Goal: Information Seeking & Learning: Learn about a topic

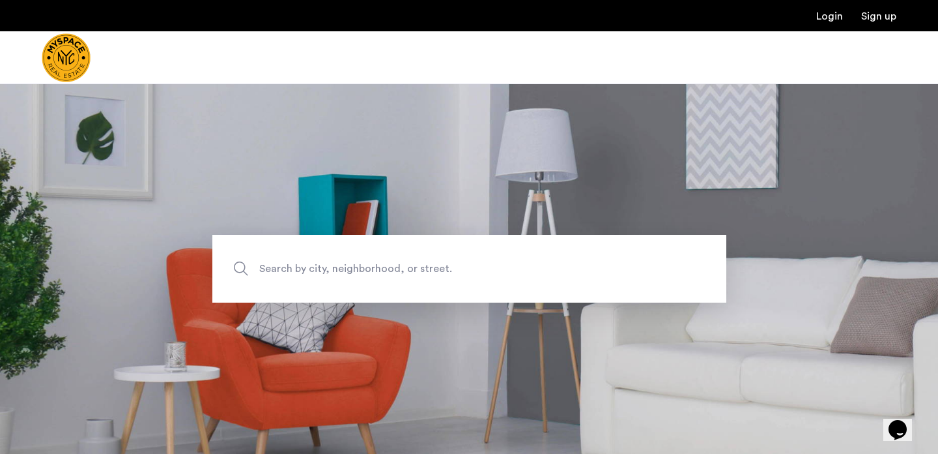
click at [358, 265] on span "Search by city, neighborhood, or street." at bounding box center [439, 269] width 360 height 18
click at [358, 265] on input "Search by city, neighborhood, or street." at bounding box center [469, 269] width 514 height 68
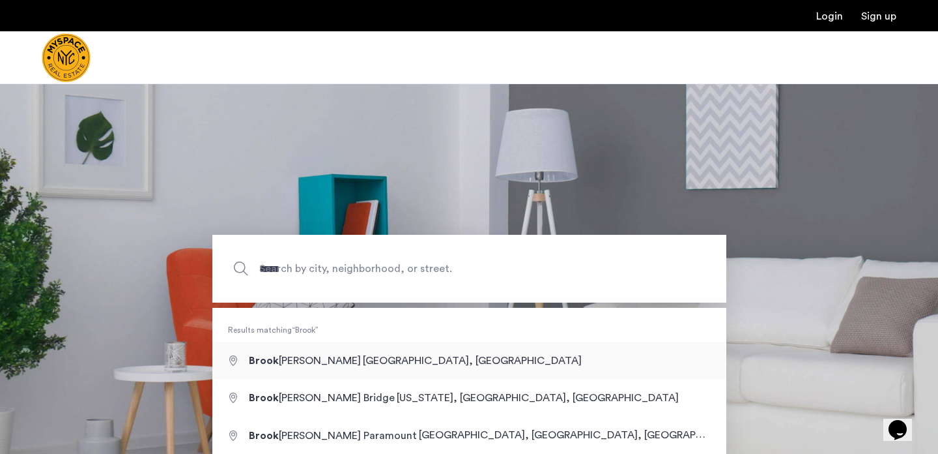
type input "**********"
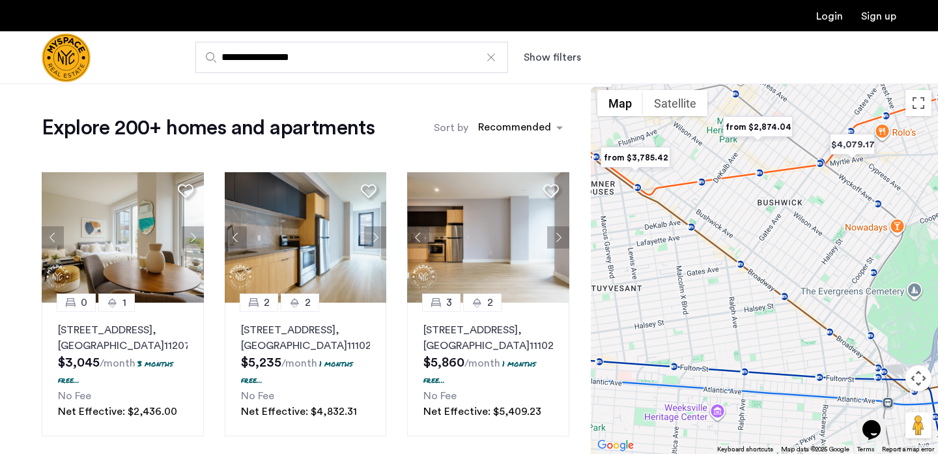
drag, startPoint x: 762, startPoint y: 202, endPoint x: 791, endPoint y: 224, distance: 36.8
click at [791, 224] on div at bounding box center [764, 268] width 347 height 370
click at [766, 130] on img "from $2,874.04" at bounding box center [759, 127] width 80 height 29
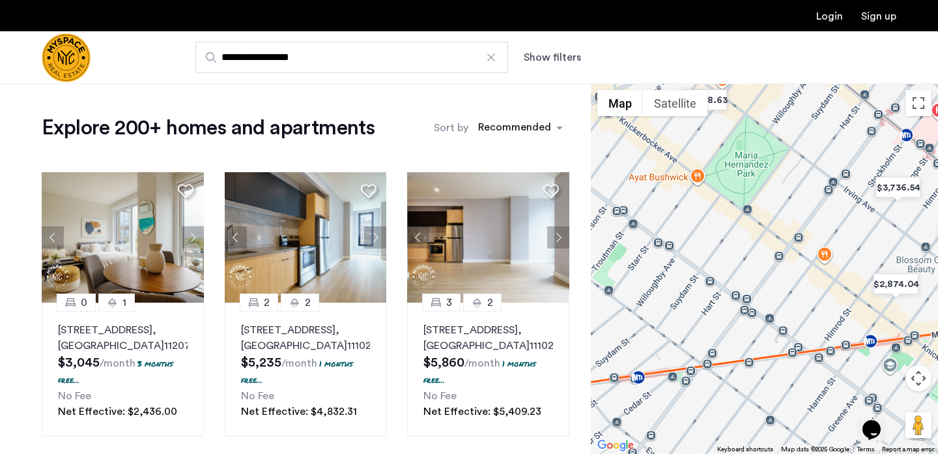
drag, startPoint x: 759, startPoint y: 286, endPoint x: 830, endPoint y: 224, distance: 94.7
click at [830, 224] on div "To navigate, press the arrow keys." at bounding box center [764, 268] width 347 height 370
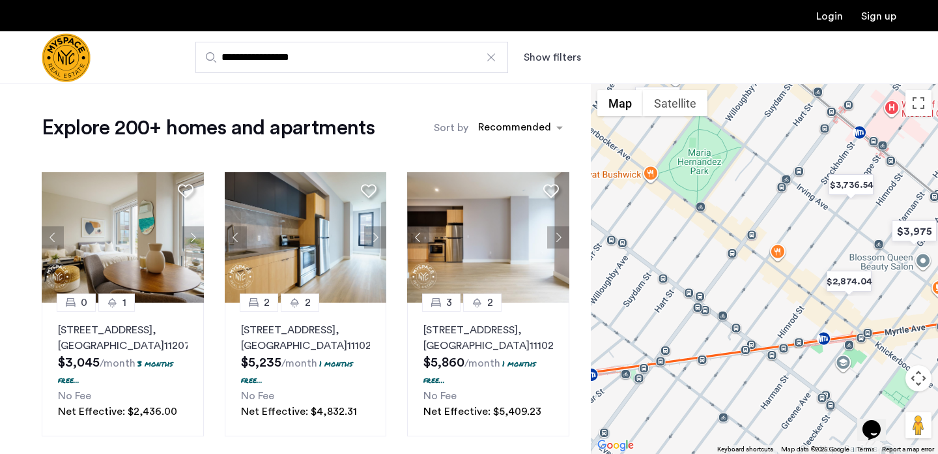
drag, startPoint x: 856, startPoint y: 223, endPoint x: 804, endPoint y: 220, distance: 52.2
click at [804, 220] on div "To navigate, press the arrow keys." at bounding box center [764, 268] width 347 height 370
click at [843, 284] on img "$2,874.04" at bounding box center [849, 281] width 55 height 29
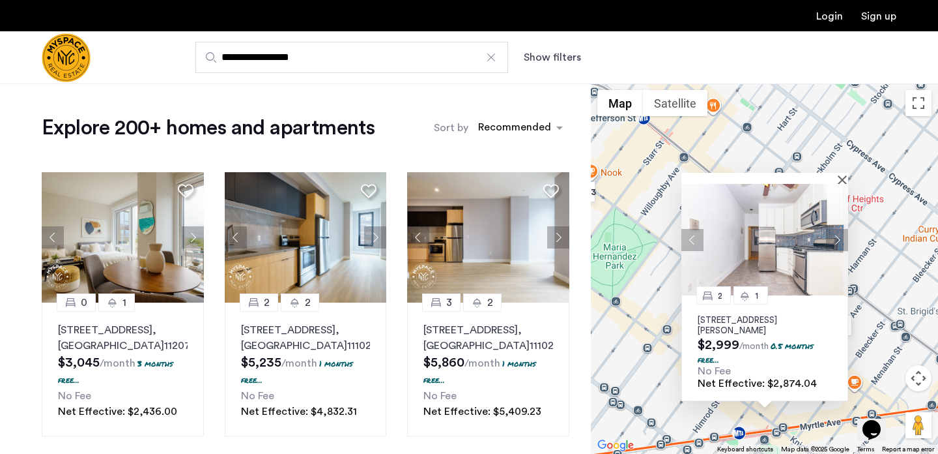
click at [840, 184] on img at bounding box center [765, 239] width 167 height 111
click at [843, 179] on button "Close" at bounding box center [845, 179] width 9 height 9
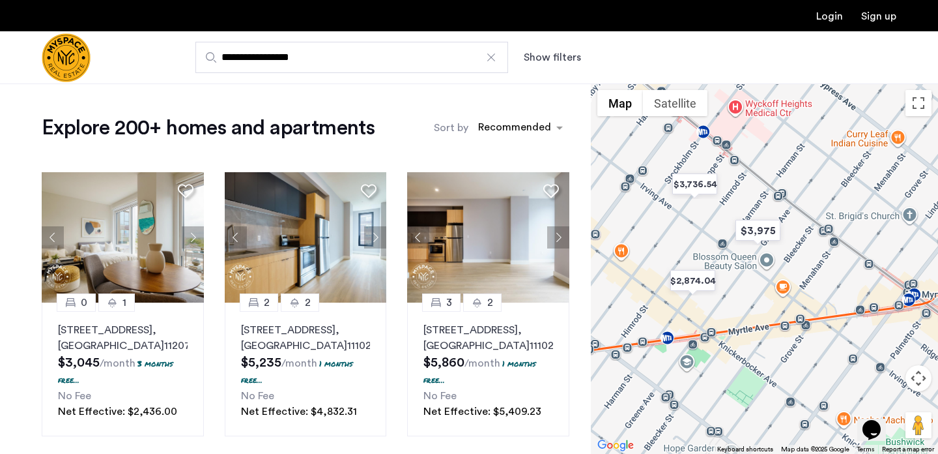
drag, startPoint x: 766, startPoint y: 319, endPoint x: 693, endPoint y: 224, distance: 120.4
click at [693, 224] on div at bounding box center [764, 268] width 347 height 370
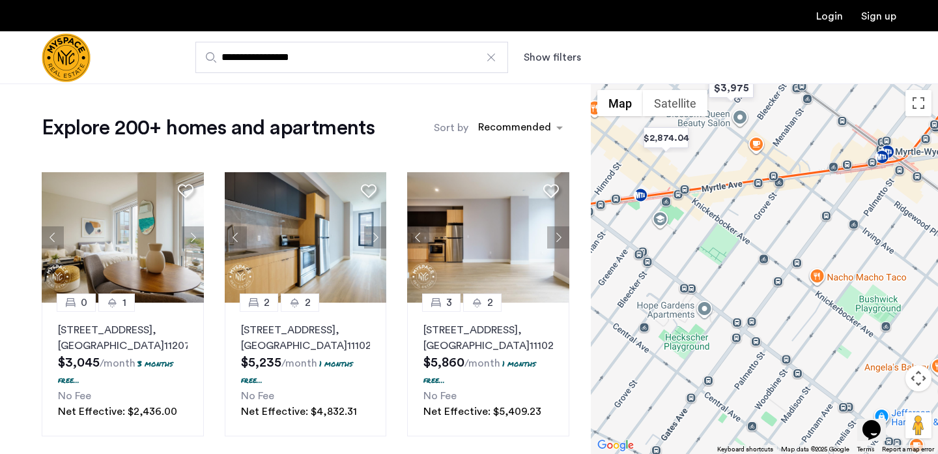
drag, startPoint x: 766, startPoint y: 307, endPoint x: 734, endPoint y: 158, distance: 152.0
click at [735, 158] on div at bounding box center [764, 268] width 347 height 370
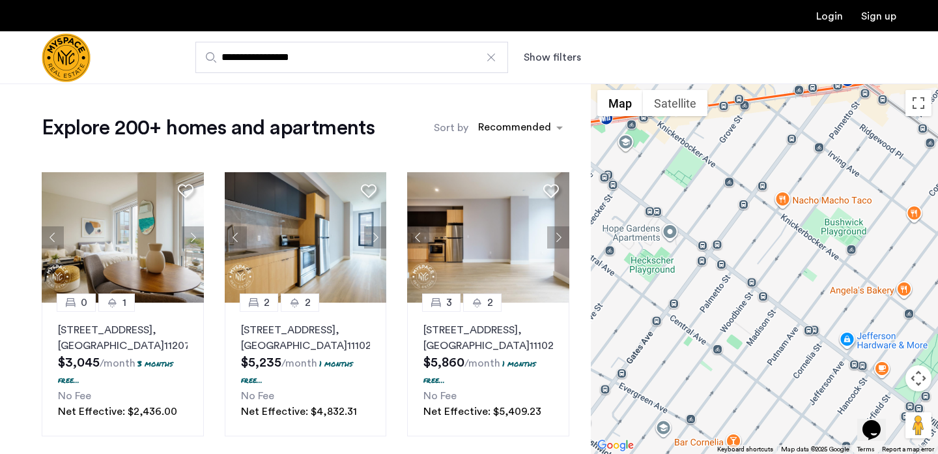
drag, startPoint x: 734, startPoint y: 242, endPoint x: 696, endPoint y: 160, distance: 90.1
click at [696, 160] on div at bounding box center [764, 268] width 347 height 370
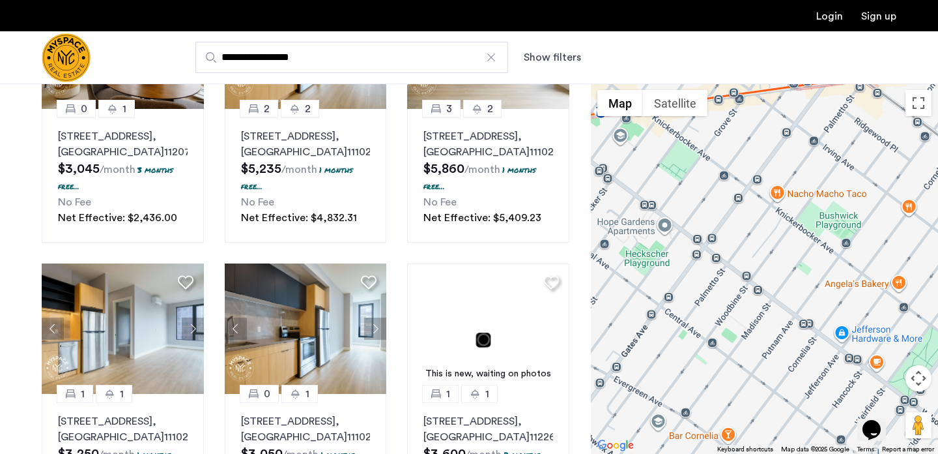
scroll to position [197, 0]
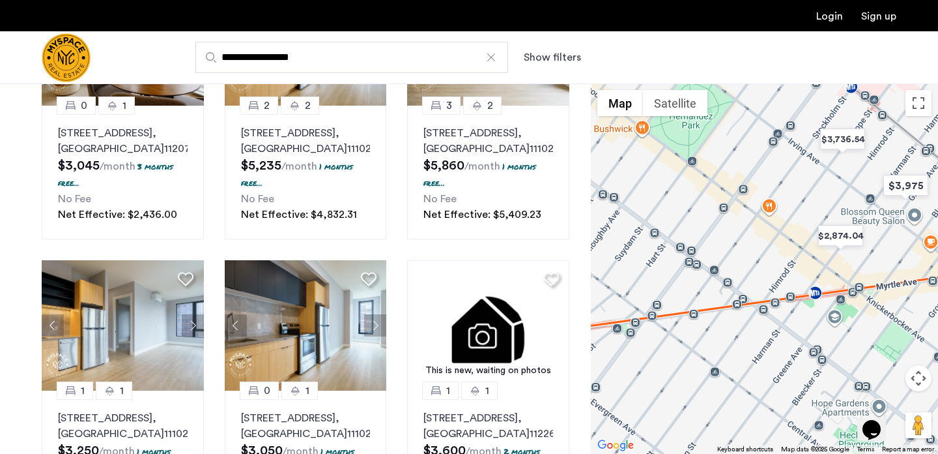
drag, startPoint x: 721, startPoint y: 214, endPoint x: 938, endPoint y: 400, distance: 285.6
click at [938, 400] on div at bounding box center [764, 268] width 347 height 370
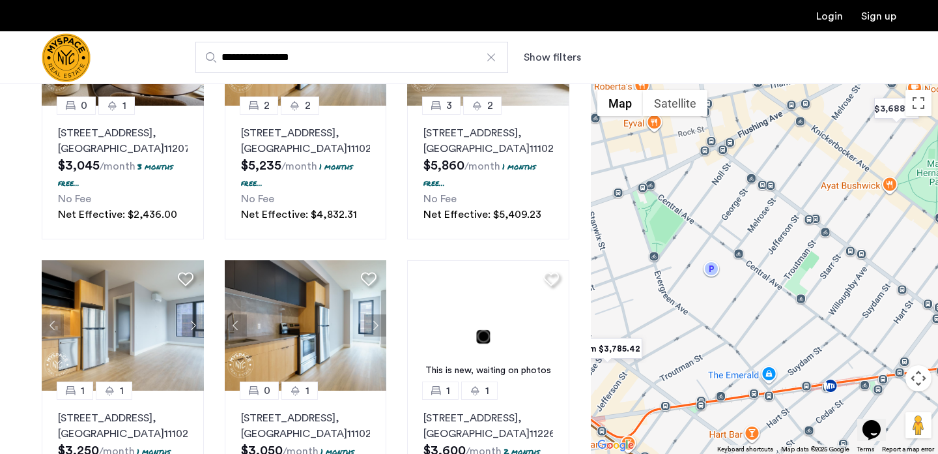
drag, startPoint x: 688, startPoint y: 242, endPoint x: 938, endPoint y: 295, distance: 255.1
click at [938, 295] on div at bounding box center [764, 268] width 347 height 370
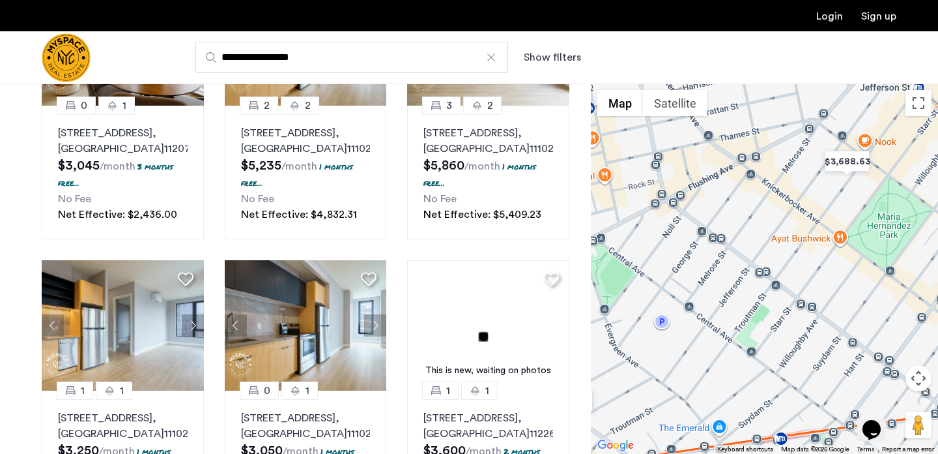
drag, startPoint x: 883, startPoint y: 250, endPoint x: 832, endPoint y: 302, distance: 72.8
click at [832, 302] on div at bounding box center [764, 268] width 347 height 370
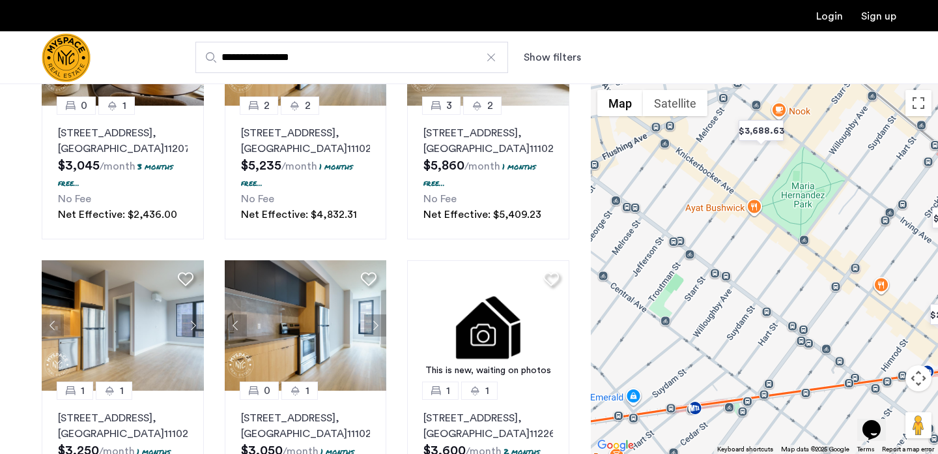
drag, startPoint x: 785, startPoint y: 353, endPoint x: 704, endPoint y: 321, distance: 86.9
click at [704, 321] on div at bounding box center [764, 268] width 347 height 370
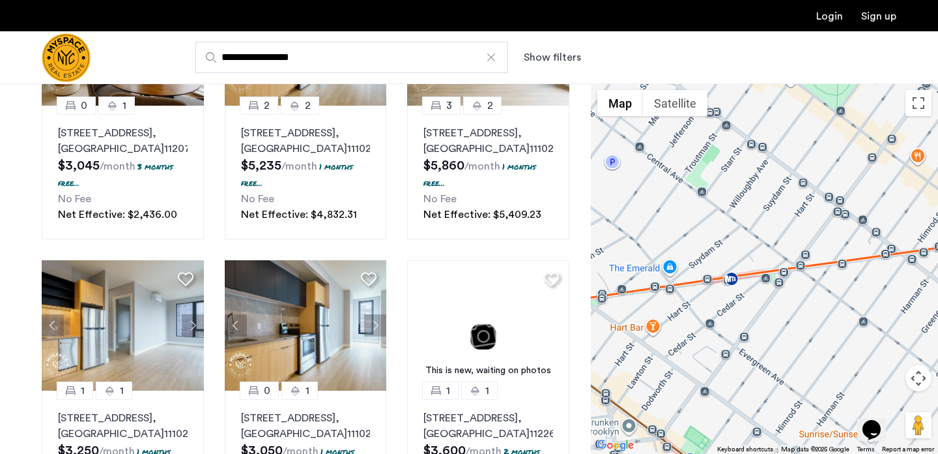
drag, startPoint x: 738, startPoint y: 331, endPoint x: 774, endPoint y: 199, distance: 137.2
click at [774, 199] on div at bounding box center [764, 268] width 347 height 370
click at [532, 63] on button "Show filters" at bounding box center [552, 58] width 57 height 16
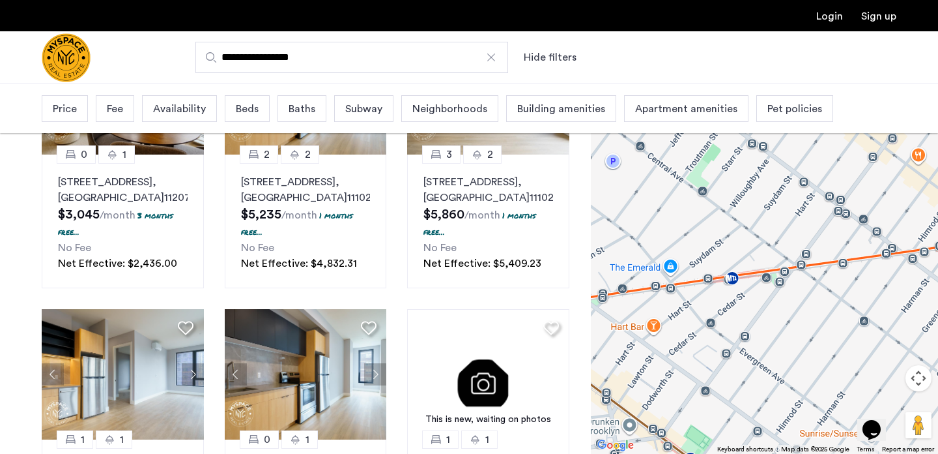
click at [75, 105] on span "Price" at bounding box center [65, 109] width 24 height 16
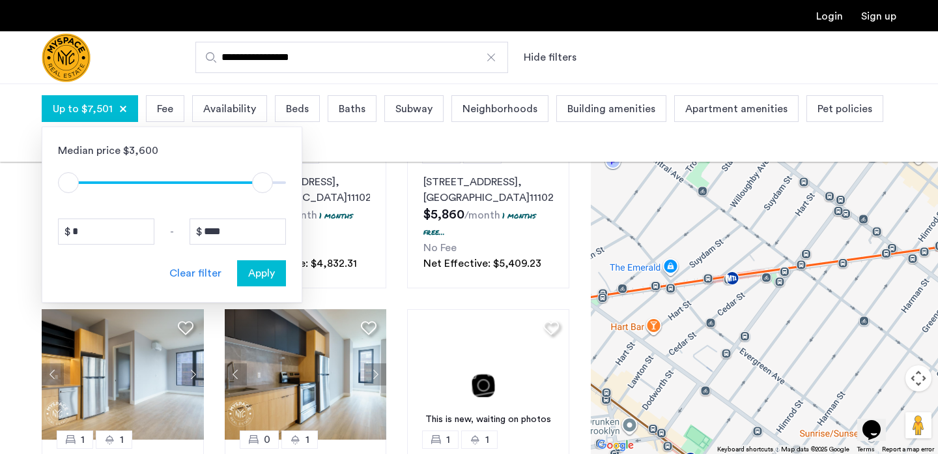
drag, startPoint x: 262, startPoint y: 182, endPoint x: 186, endPoint y: 179, distance: 75.7
click at [186, 179] on span "ngx-slider" at bounding box center [165, 181] width 194 height 21
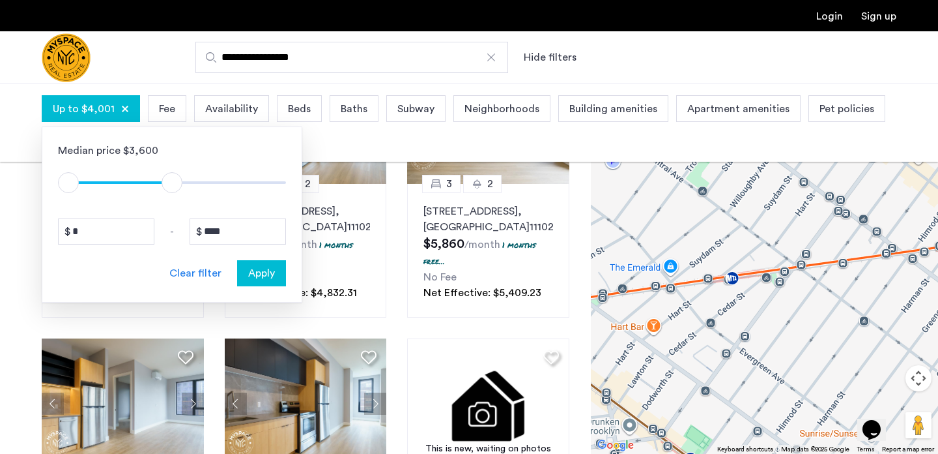
type input "****"
drag, startPoint x: 259, startPoint y: 179, endPoint x: 154, endPoint y: 182, distance: 105.0
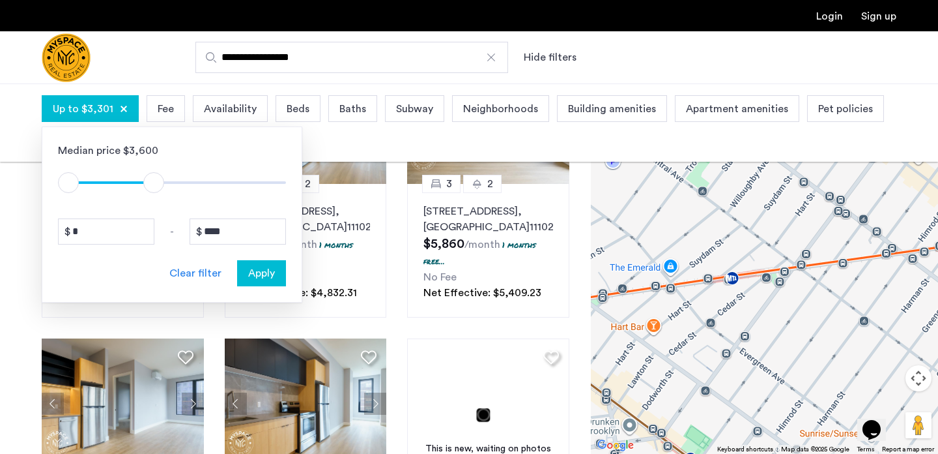
click at [154, 182] on span "ngx-slider-max" at bounding box center [153, 182] width 21 height 21
click at [270, 269] on span "Apply" at bounding box center [261, 273] width 27 height 16
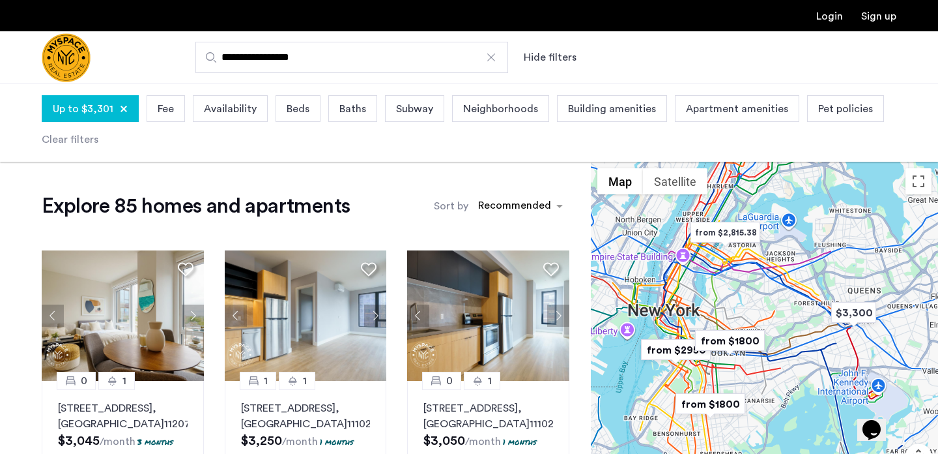
click at [303, 111] on span "Beds" at bounding box center [298, 109] width 23 height 16
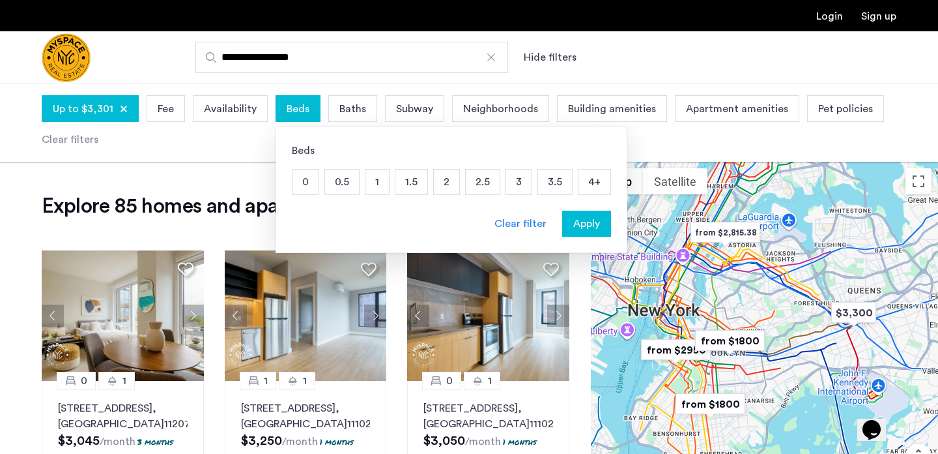
click at [514, 185] on p "3" at bounding box center [518, 181] width 25 height 25
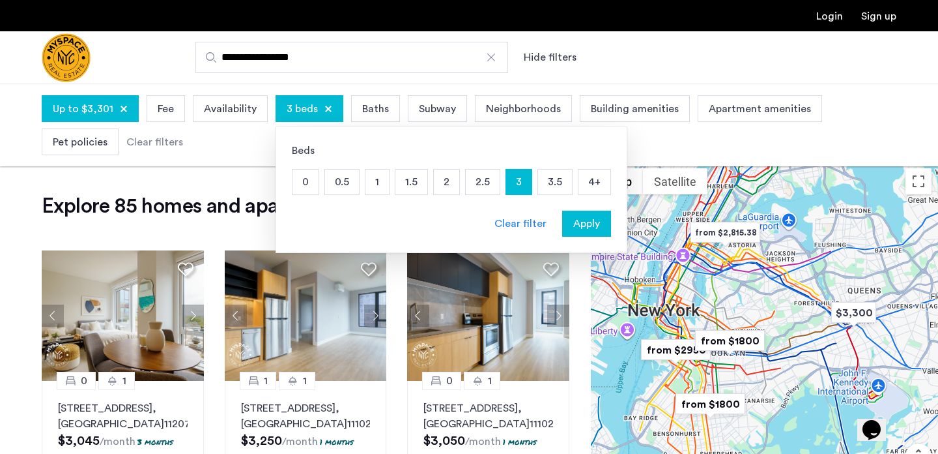
click at [597, 223] on div "Apply" at bounding box center [586, 224] width 41 height 16
